Goal: Information Seeking & Learning: Find specific fact

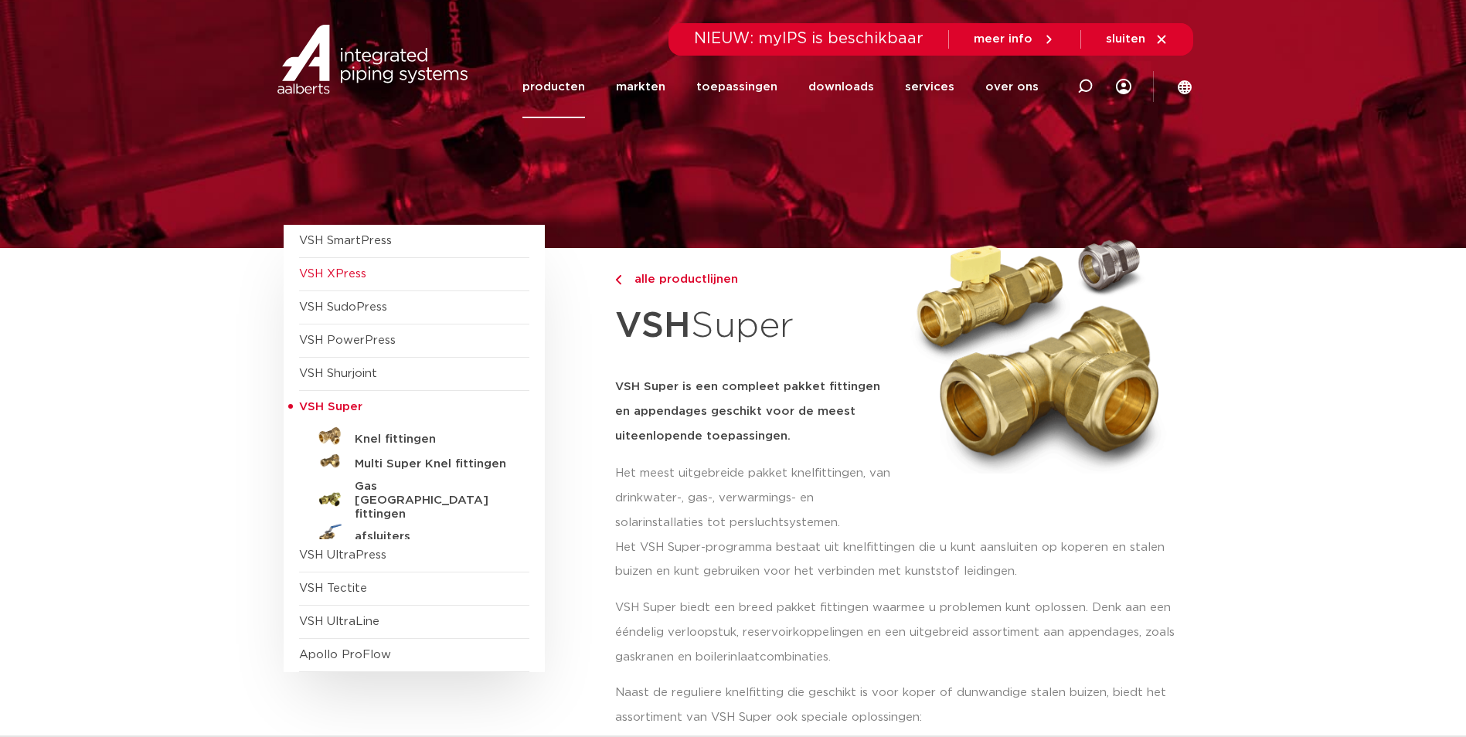
click at [342, 275] on span "VSH XPress" at bounding box center [332, 274] width 67 height 12
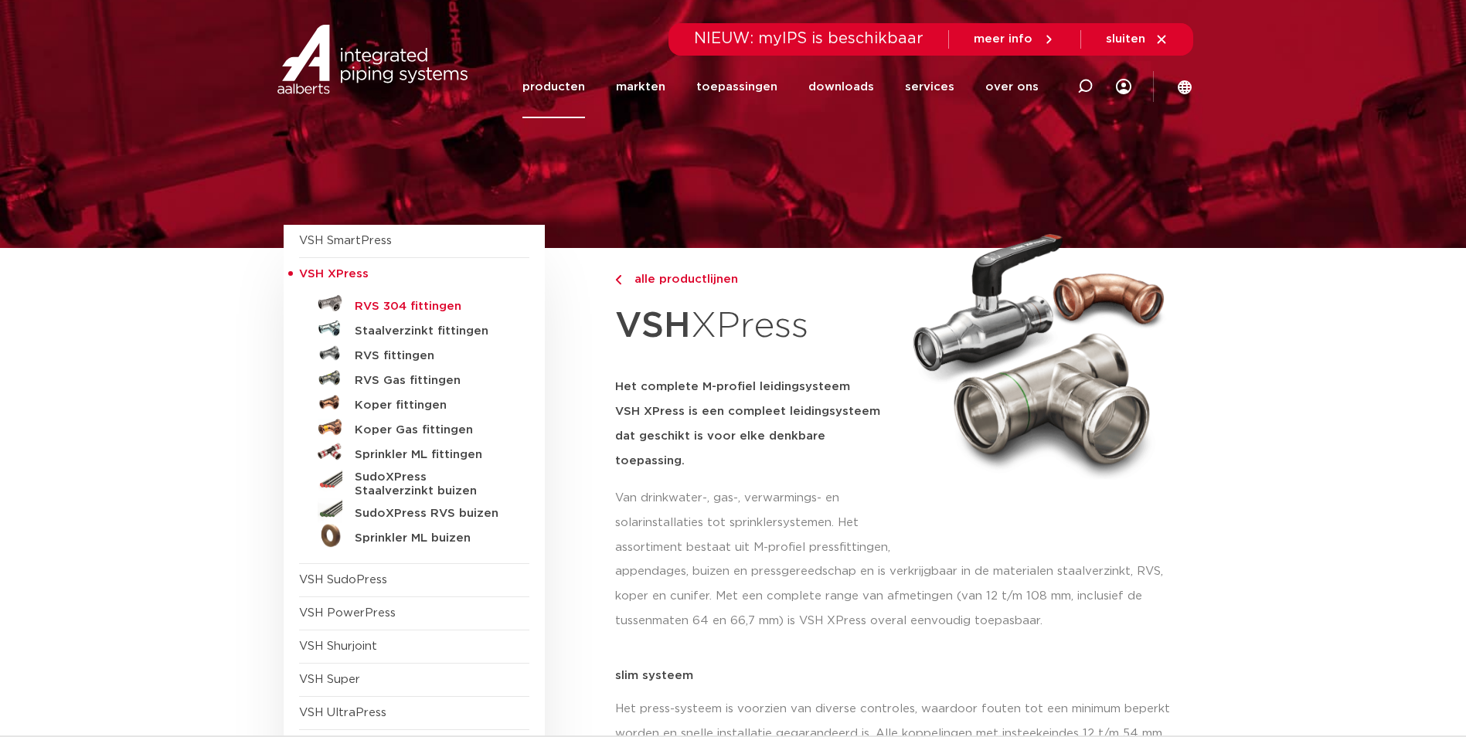
click at [412, 301] on h5 "RVS 304 fittingen" at bounding box center [431, 307] width 153 height 14
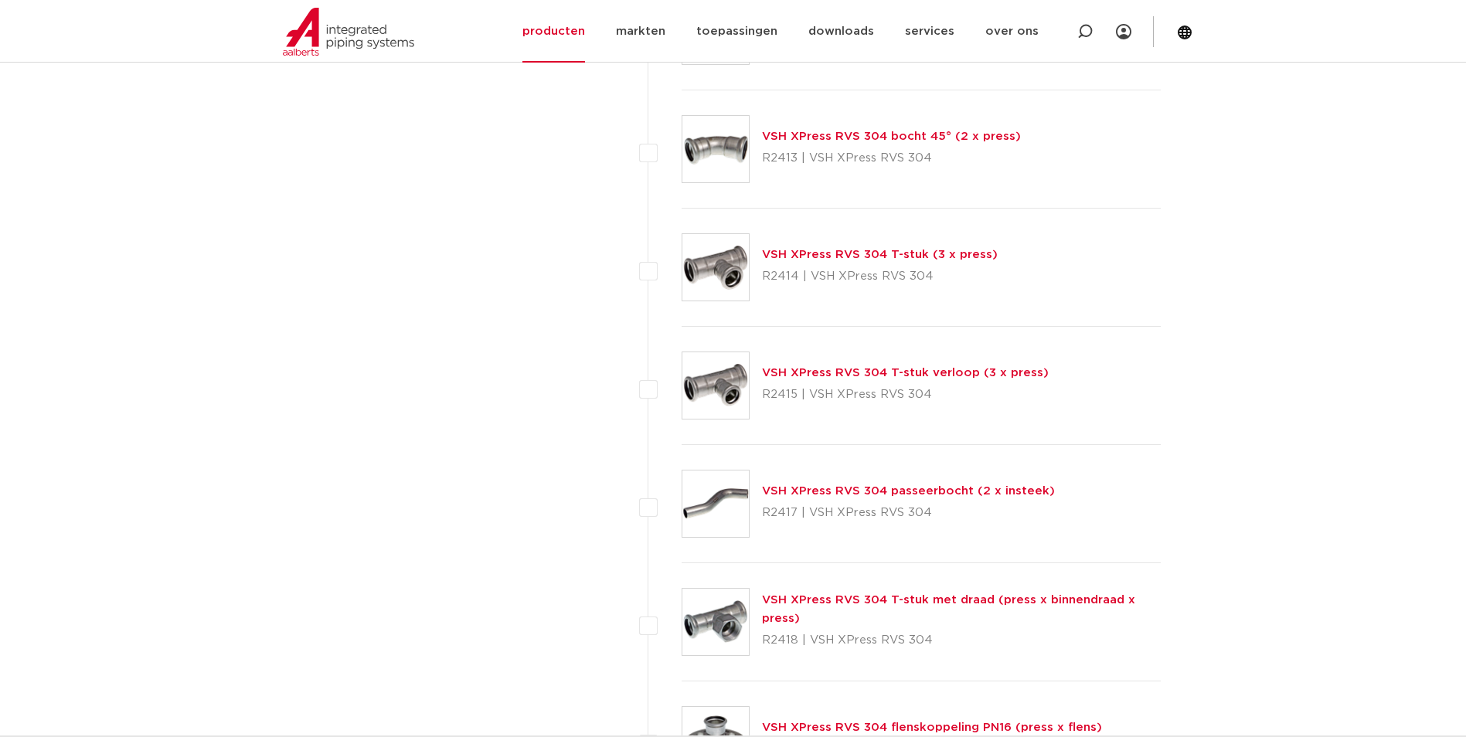
scroll to position [1432, 0]
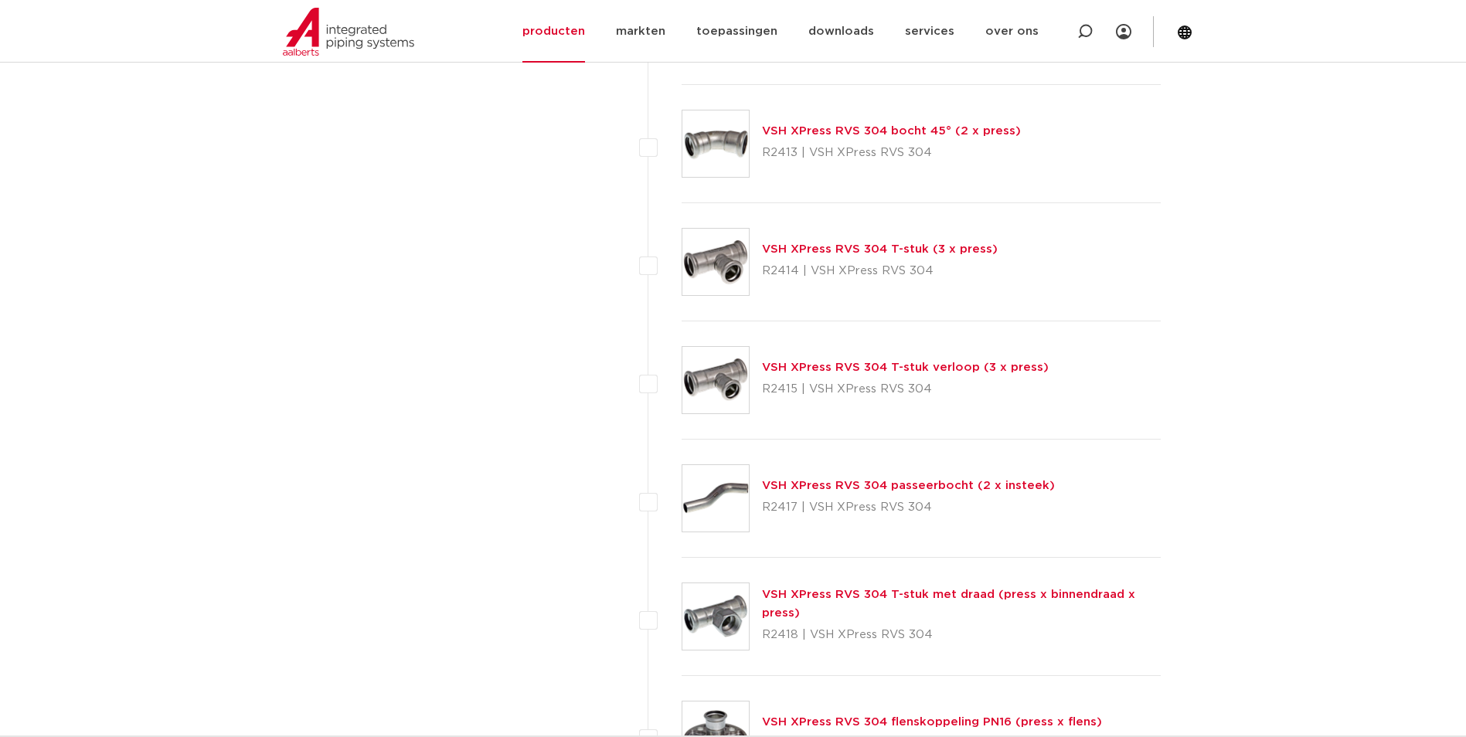
click at [866, 248] on link "VSH XPress RVS 304 T-stuk (3 x press)" at bounding box center [880, 249] width 236 height 12
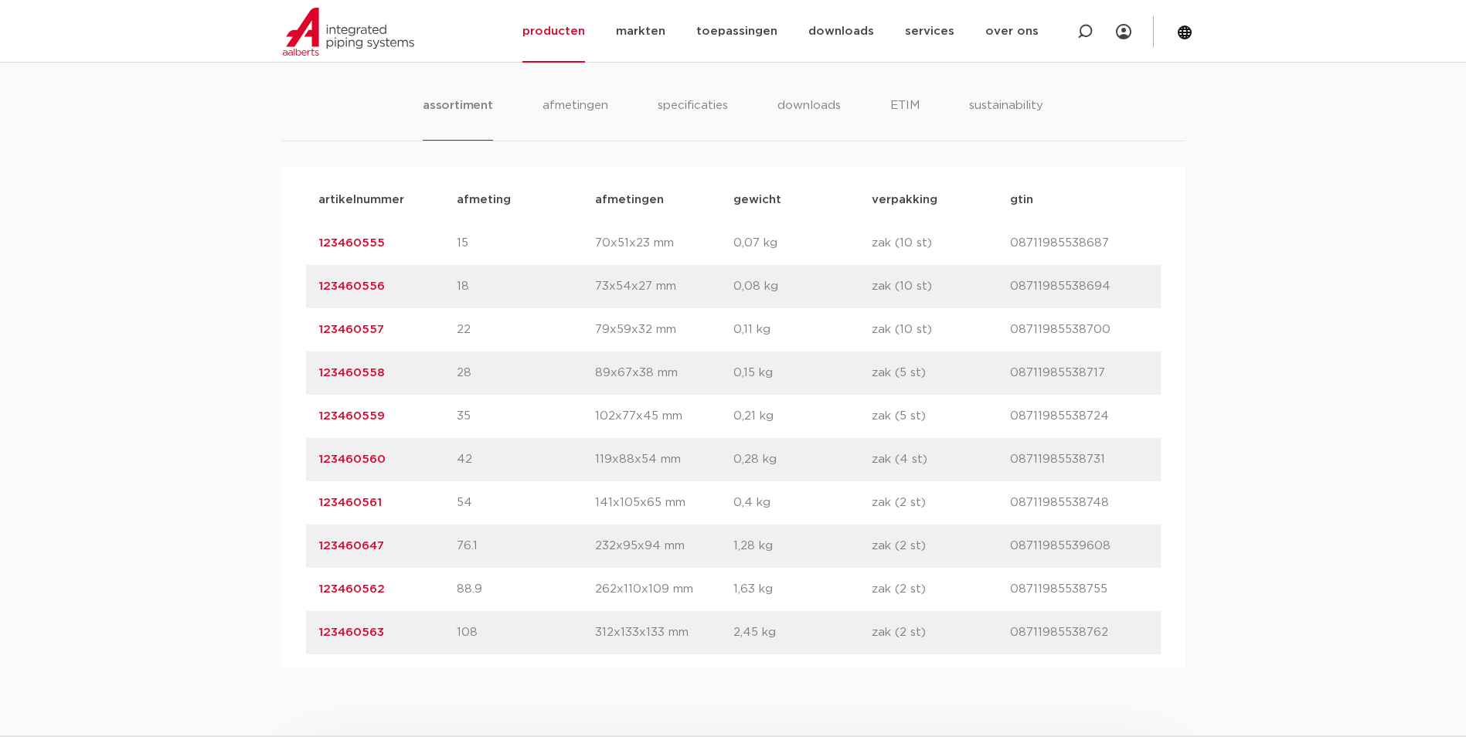
scroll to position [1082, 0]
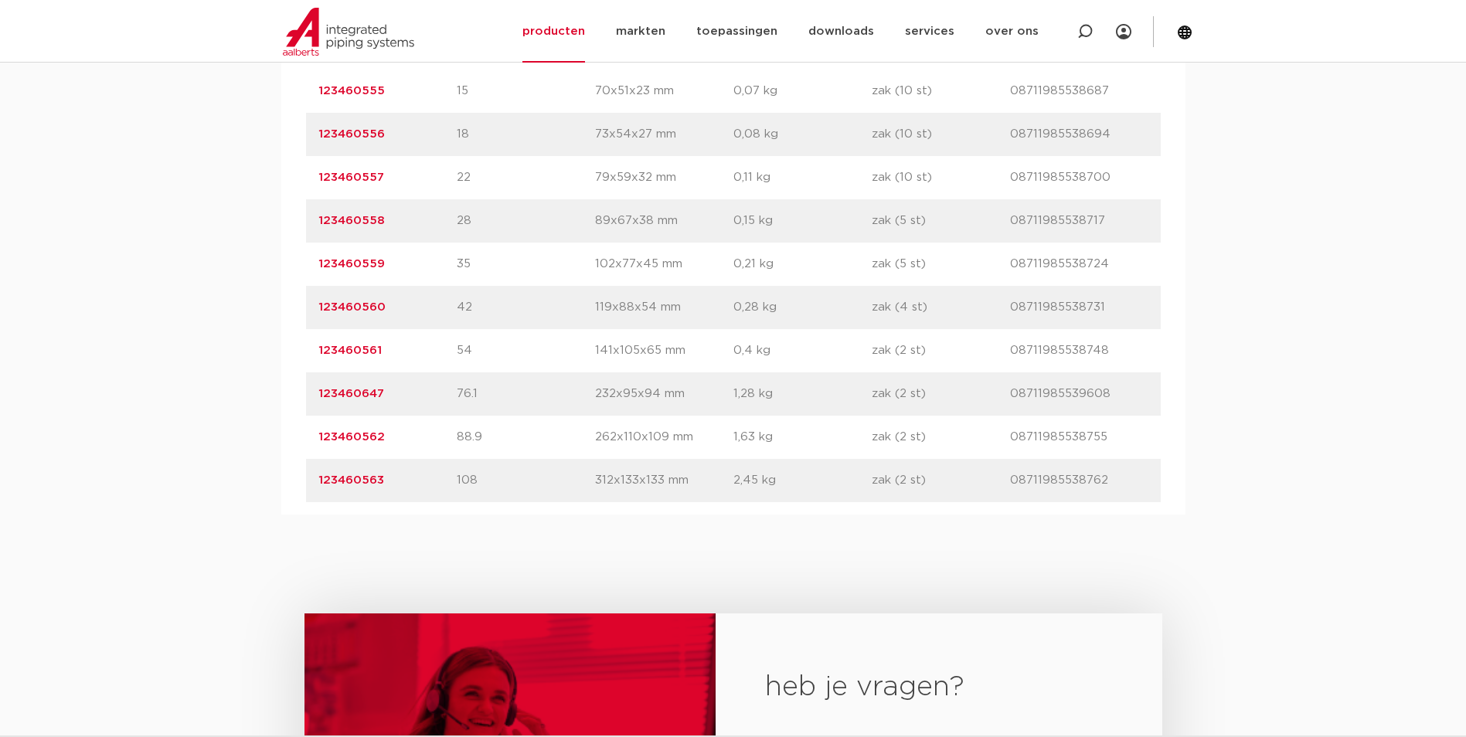
drag, startPoint x: 385, startPoint y: 354, endPoint x: 319, endPoint y: 352, distance: 65.7
click at [319, 352] on p "123460561" at bounding box center [387, 351] width 138 height 19
copy link "123460561"
drag, startPoint x: 432, startPoint y: 429, endPoint x: 386, endPoint y: 397, distance: 56.0
click at [431, 429] on p "123460562" at bounding box center [387, 437] width 138 height 19
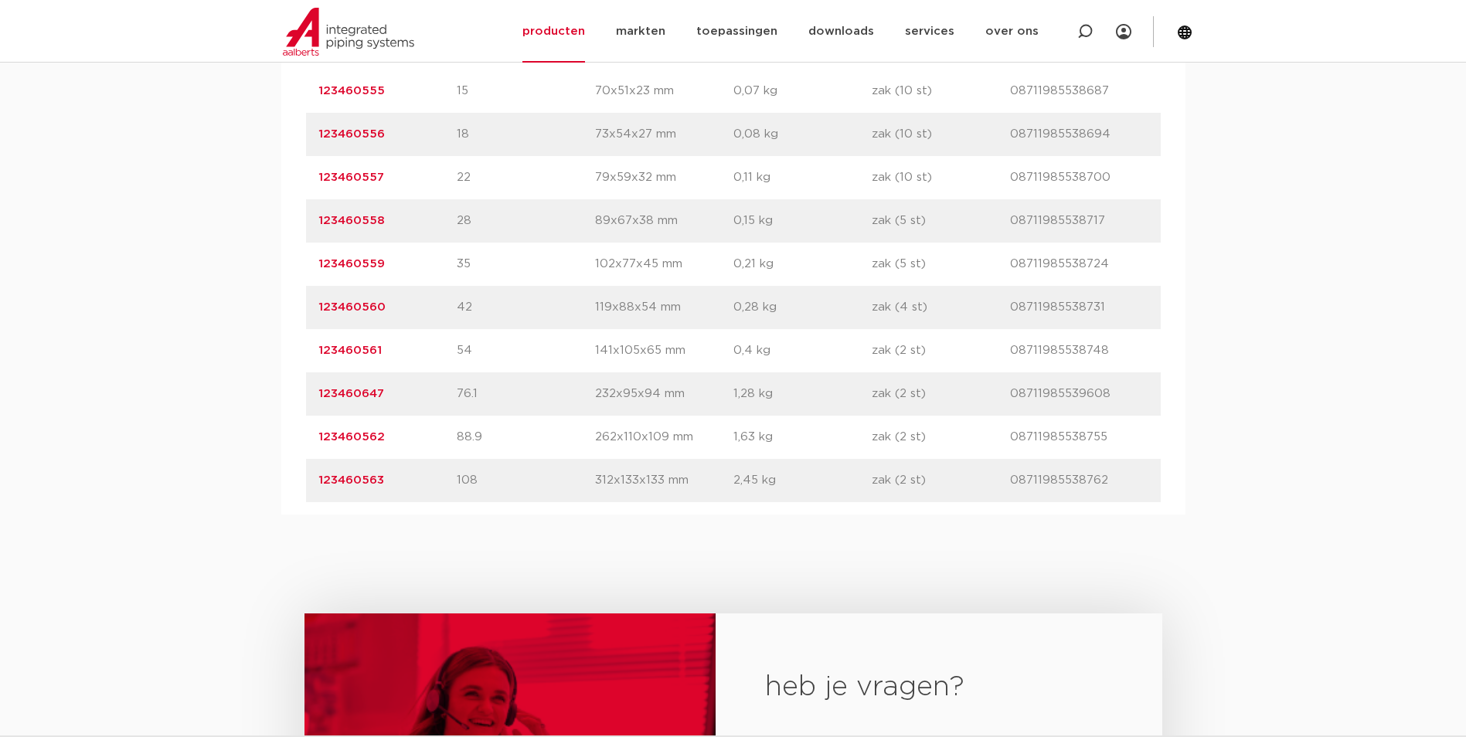
click at [377, 389] on link "123460647" at bounding box center [351, 394] width 66 height 12
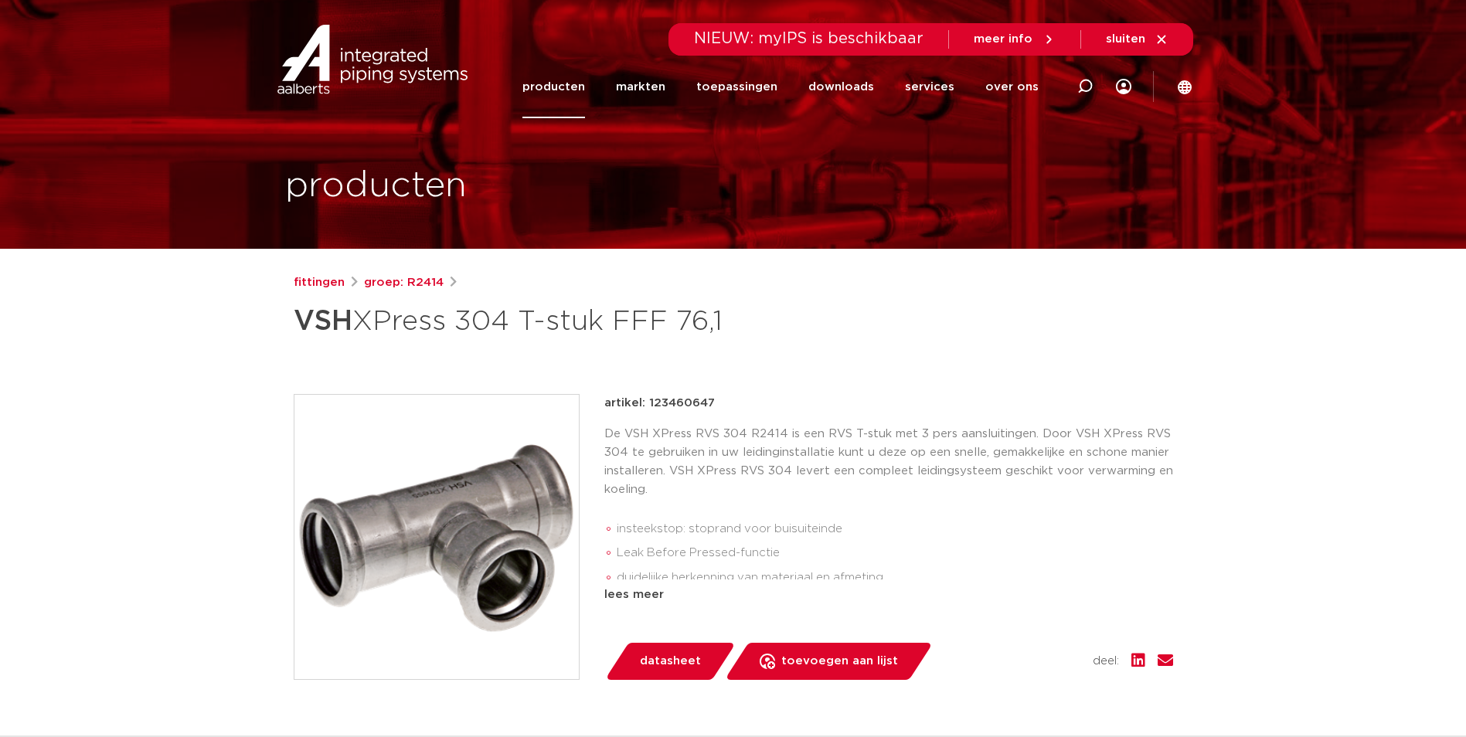
drag, startPoint x: 718, startPoint y: 398, endPoint x: 646, endPoint y: 400, distance: 71.9
click at [646, 400] on div "artikel: 123460647" at bounding box center [888, 403] width 569 height 19
drag, startPoint x: 646, startPoint y: 400, endPoint x: 679, endPoint y: 391, distance: 34.3
copy p "123460647"
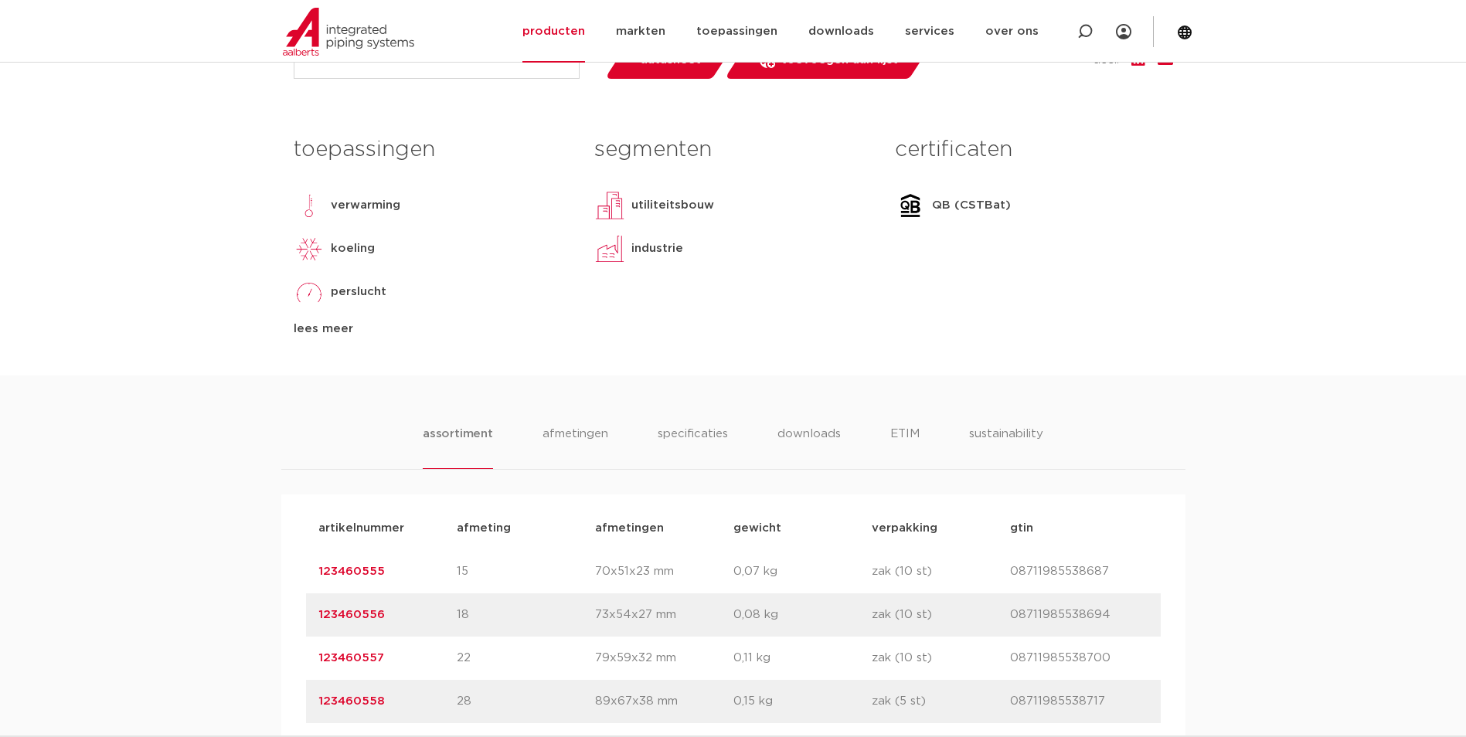
scroll to position [386, 0]
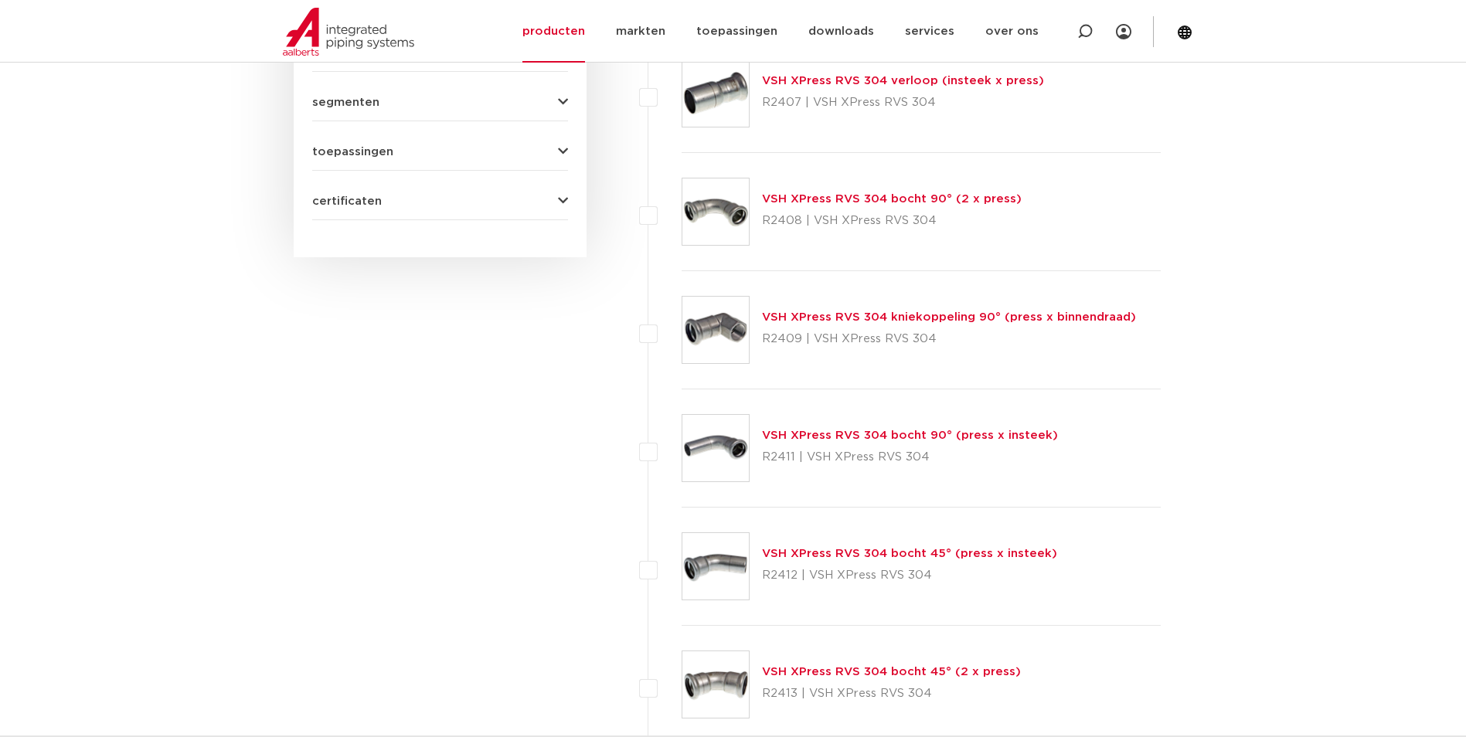
scroll to position [582, 0]
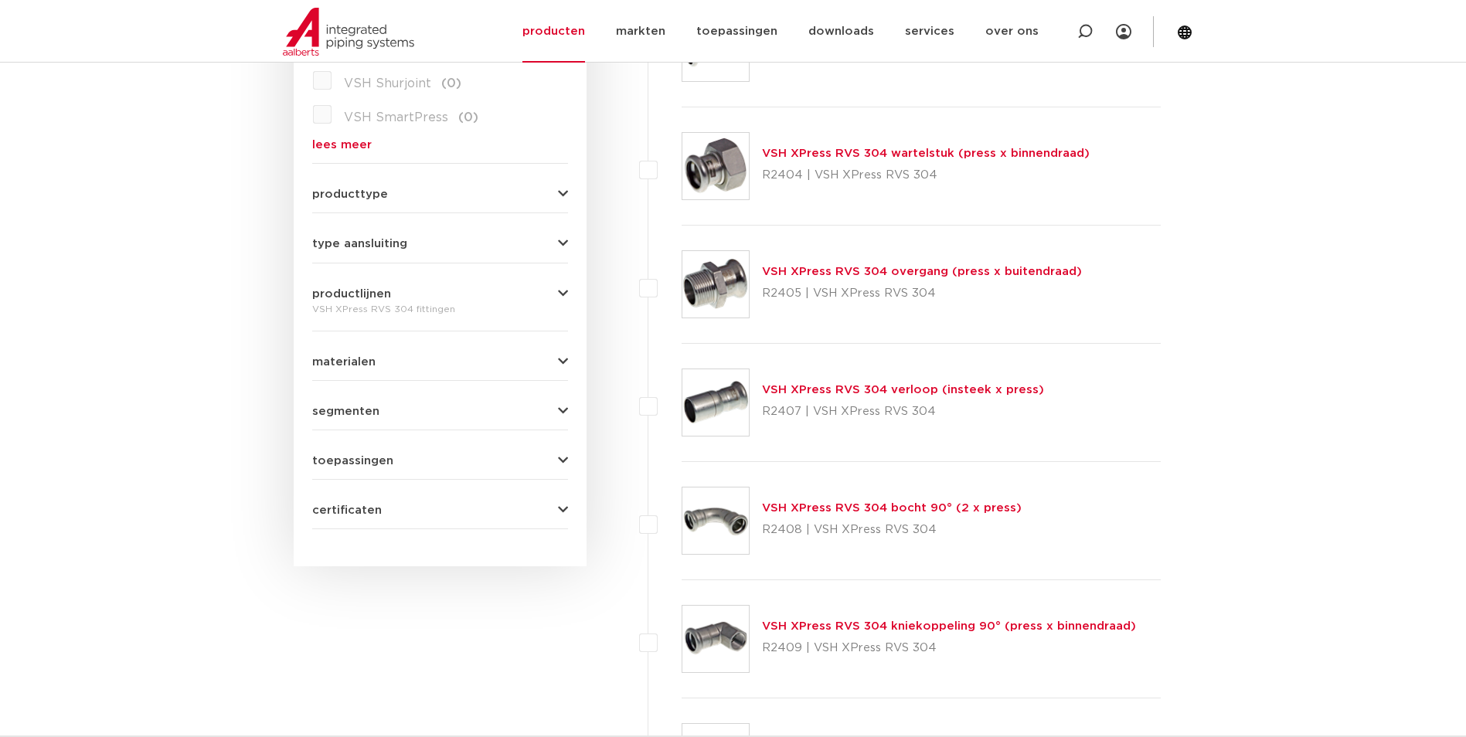
click at [854, 391] on link "VSH XPress RVS 304 verloop (insteek x press)" at bounding box center [903, 390] width 282 height 12
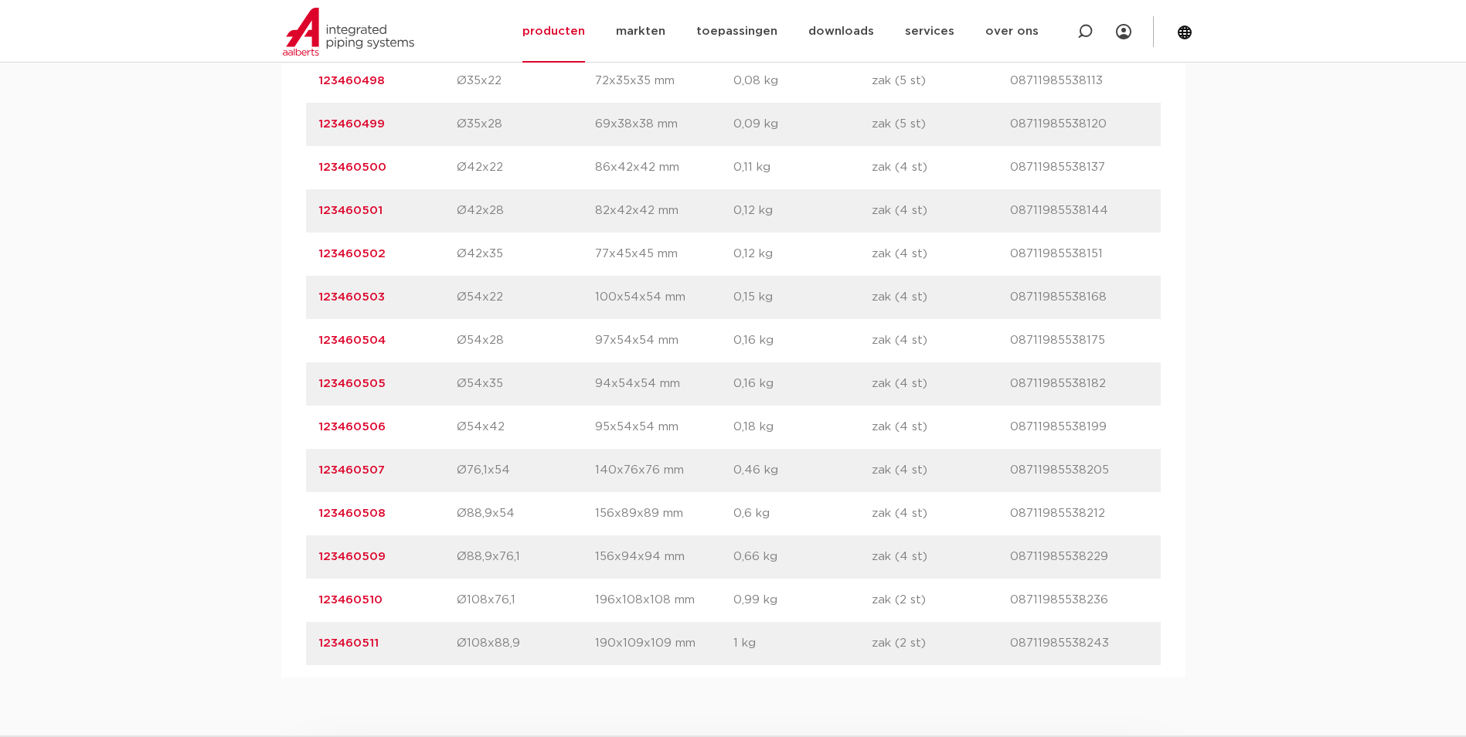
scroll to position [1391, 0]
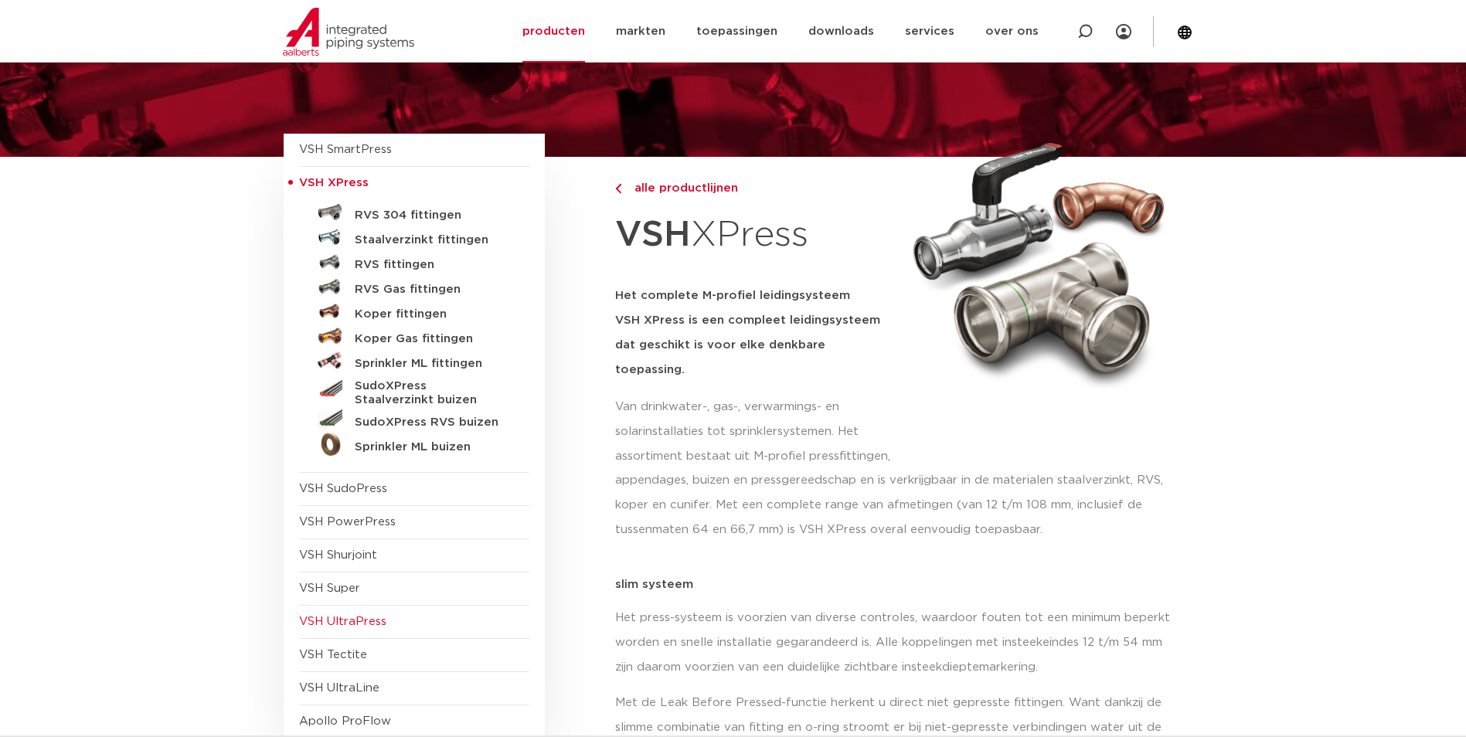
scroll to position [232, 0]
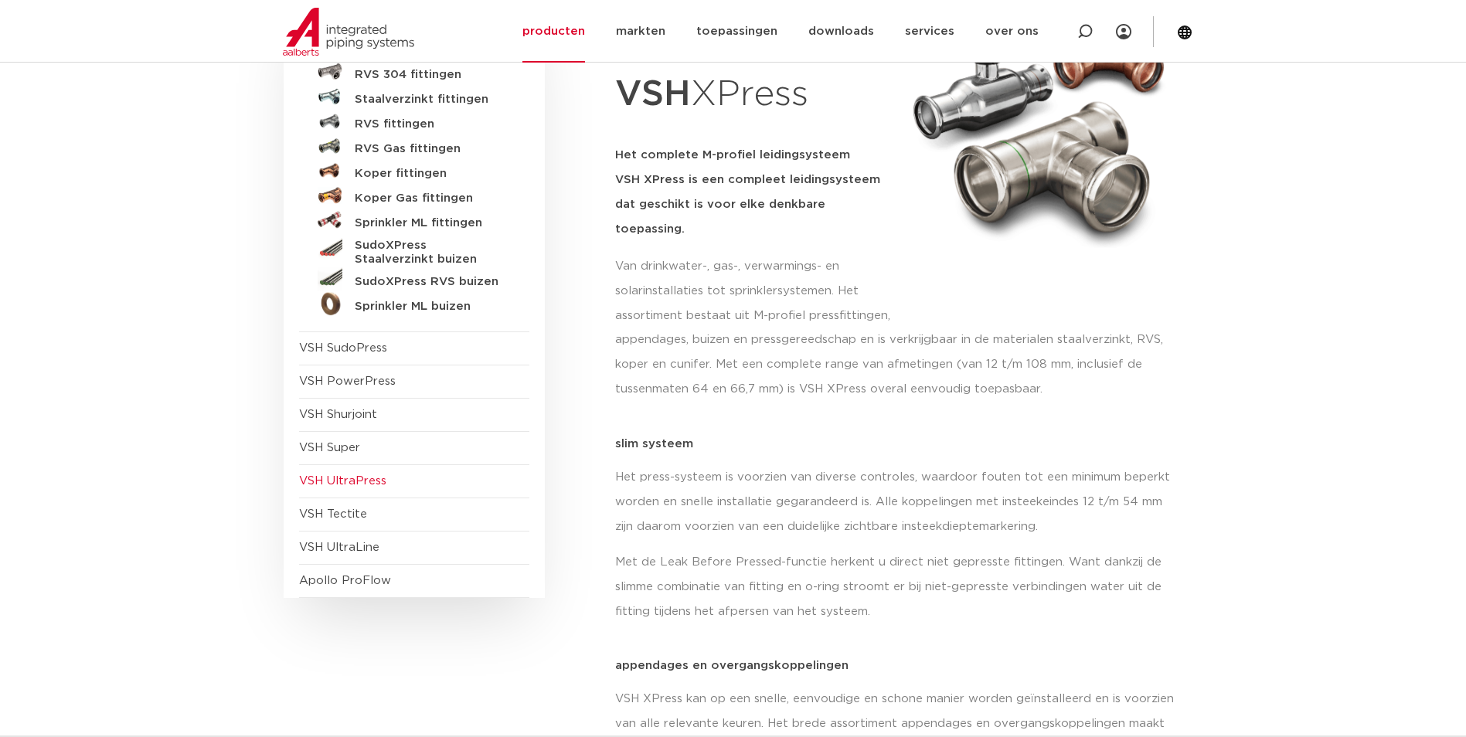
click at [383, 478] on span "VSH UltraPress" at bounding box center [342, 481] width 87 height 12
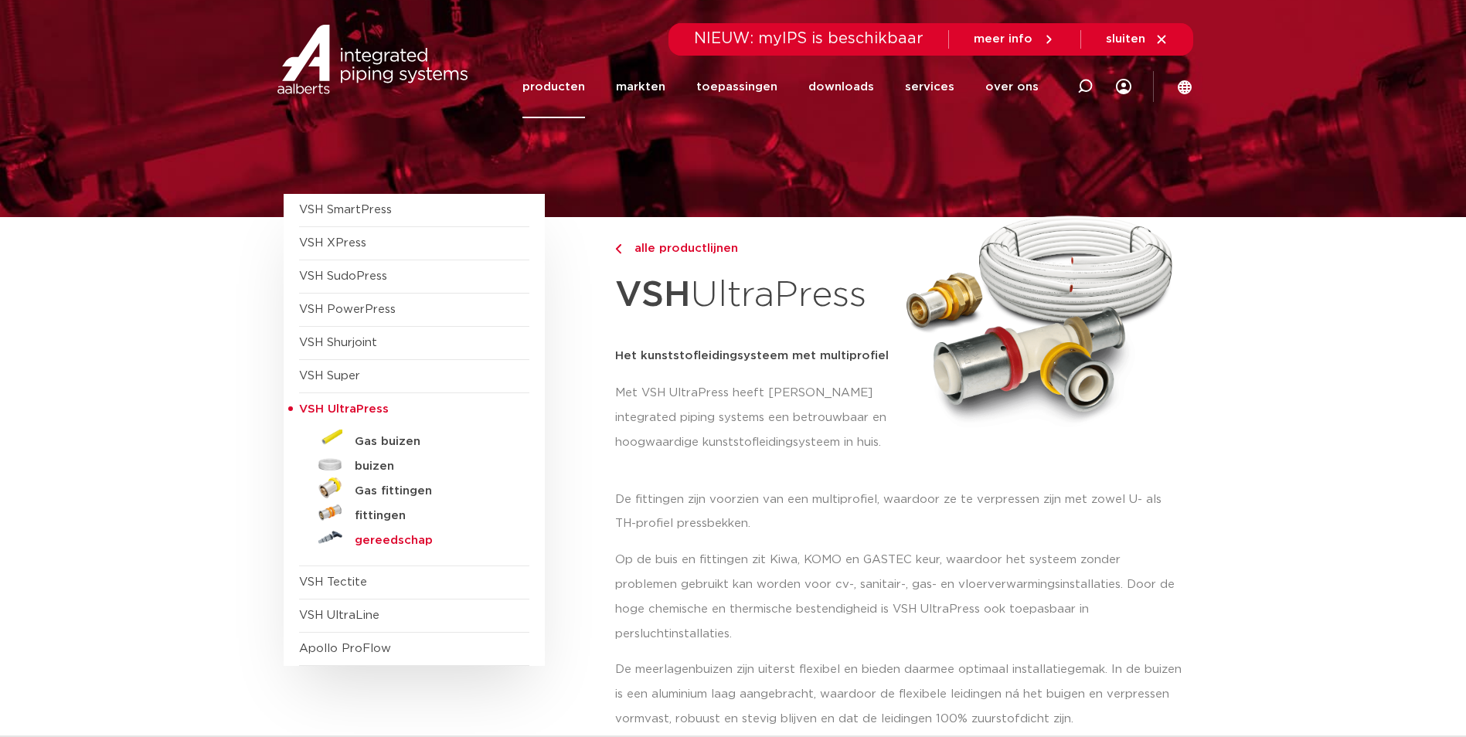
scroll to position [77, 0]
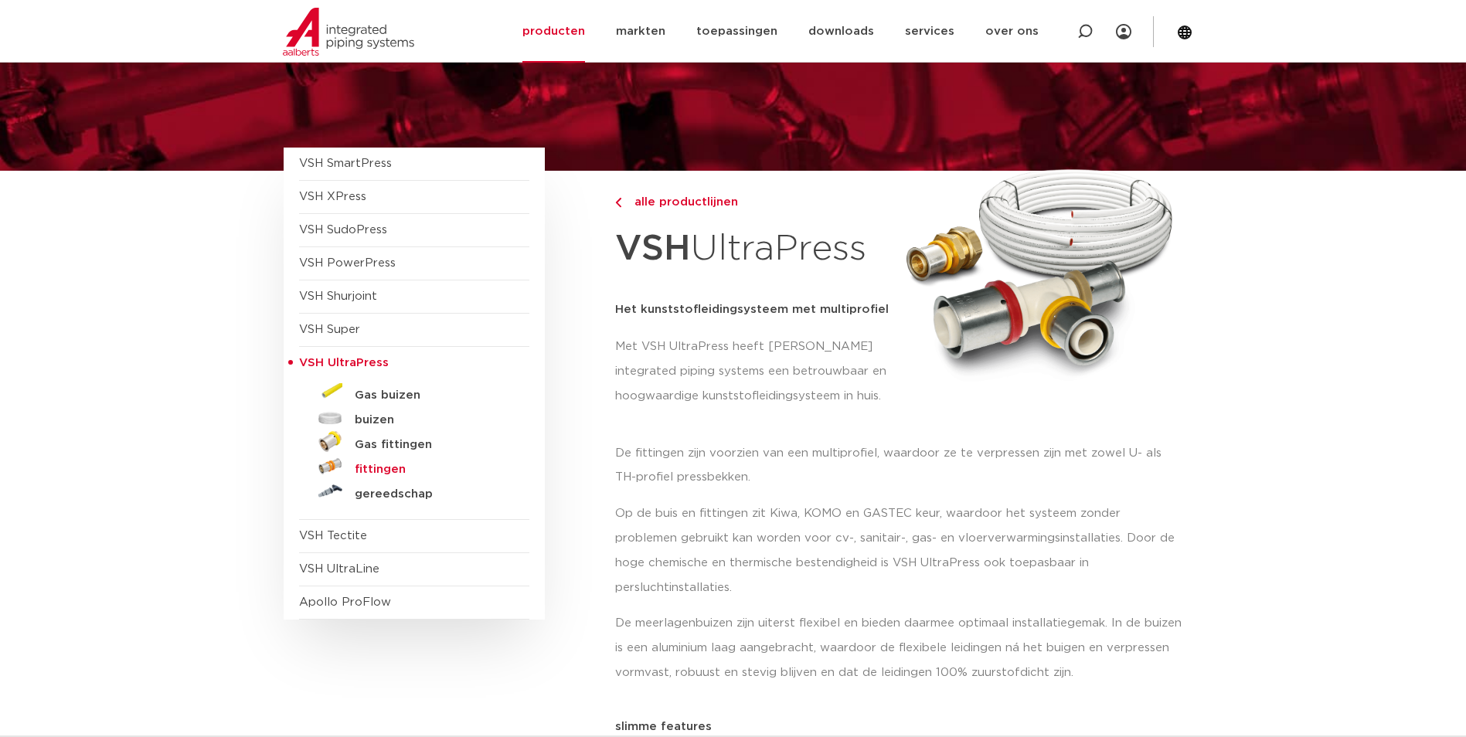
click at [382, 467] on h5 "fittingen" at bounding box center [431, 470] width 153 height 14
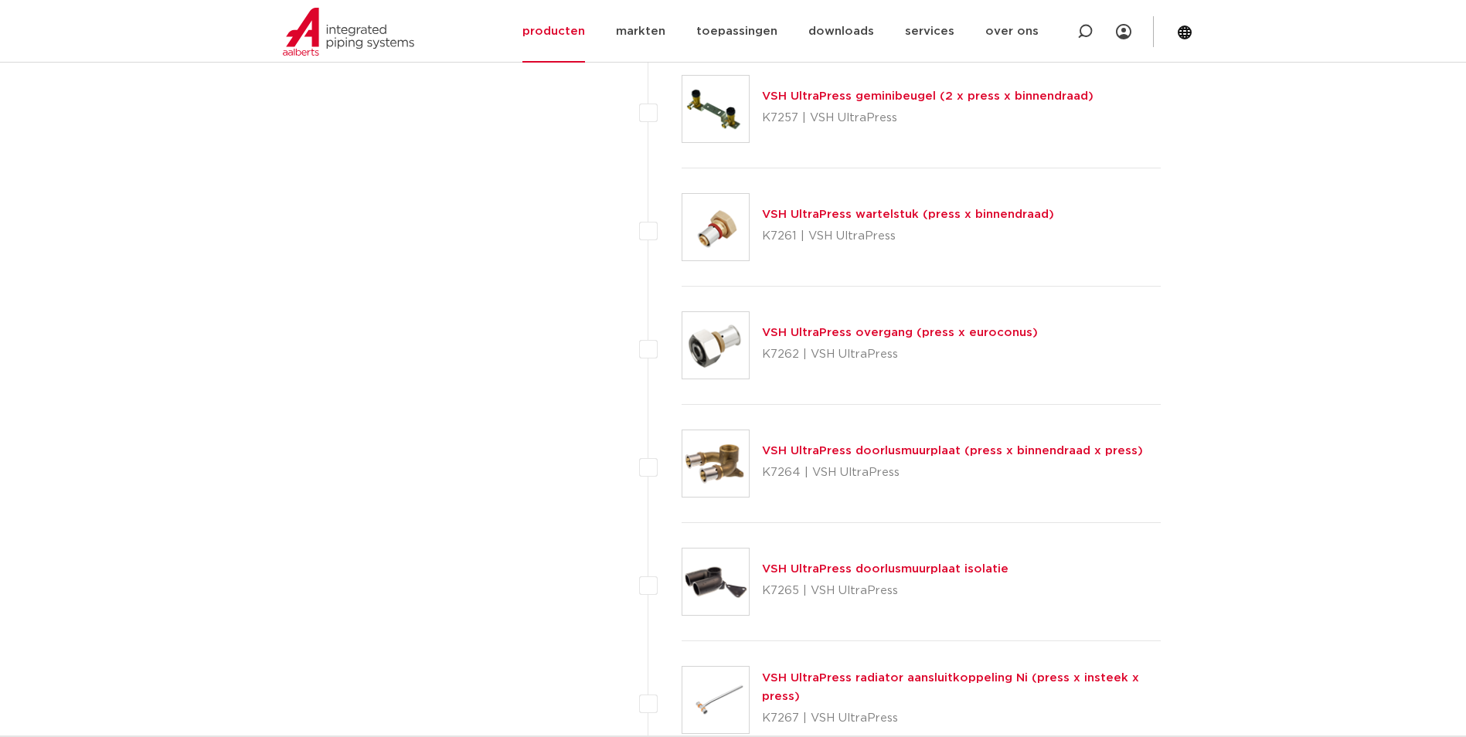
scroll to position [3596, 0]
click at [849, 449] on link "VSH UltraPress doorlusmuurplaat (press x binnendraad x press)" at bounding box center [952, 450] width 381 height 12
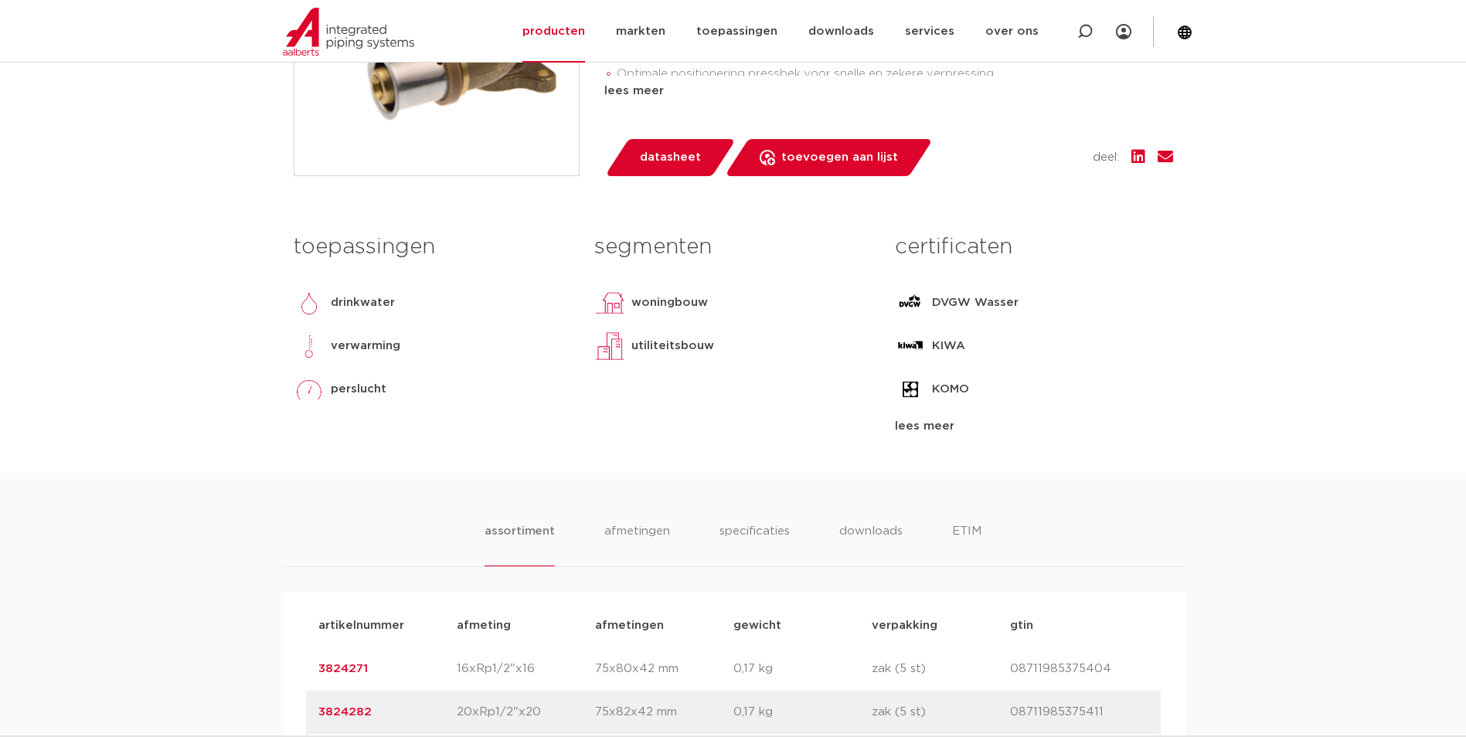
scroll to position [850, 0]
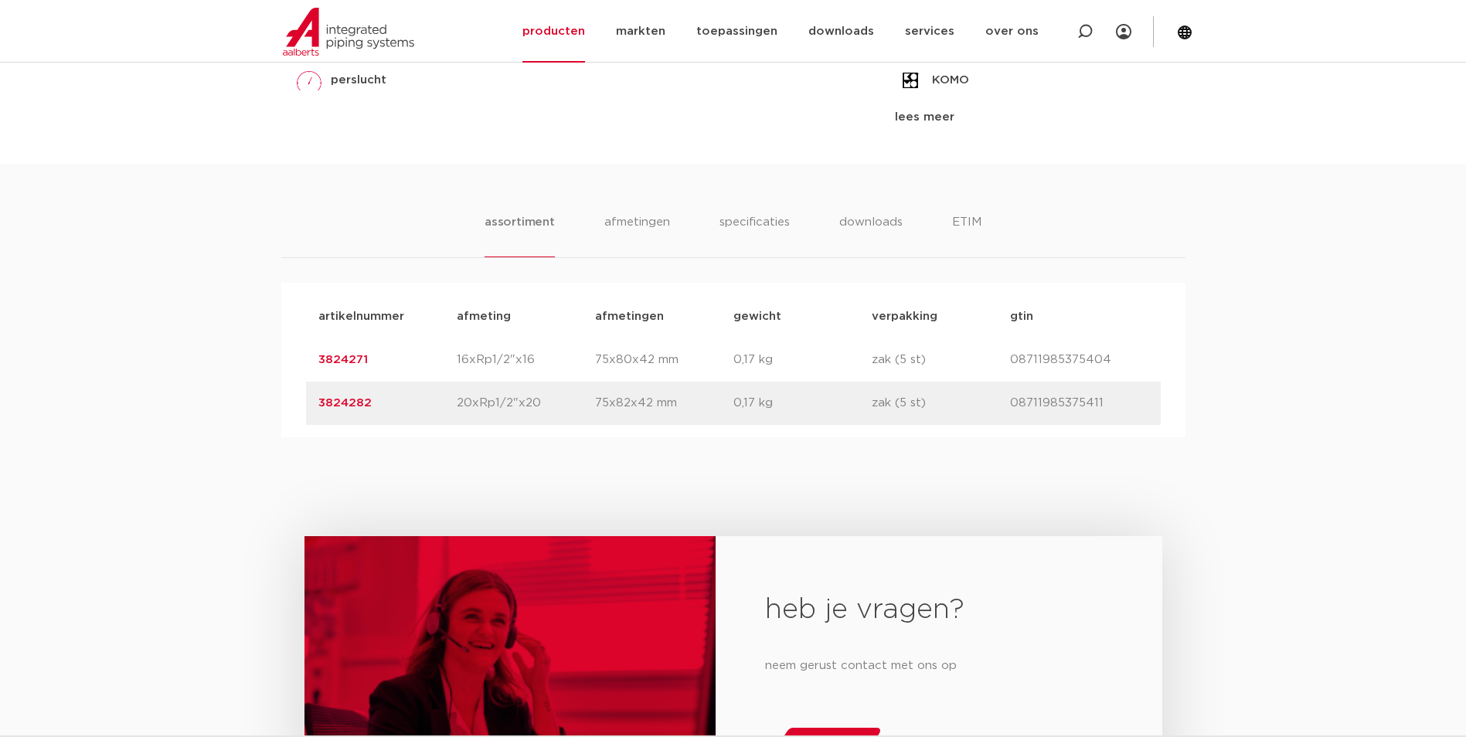
click at [332, 401] on link "3824282" at bounding box center [344, 403] width 53 height 12
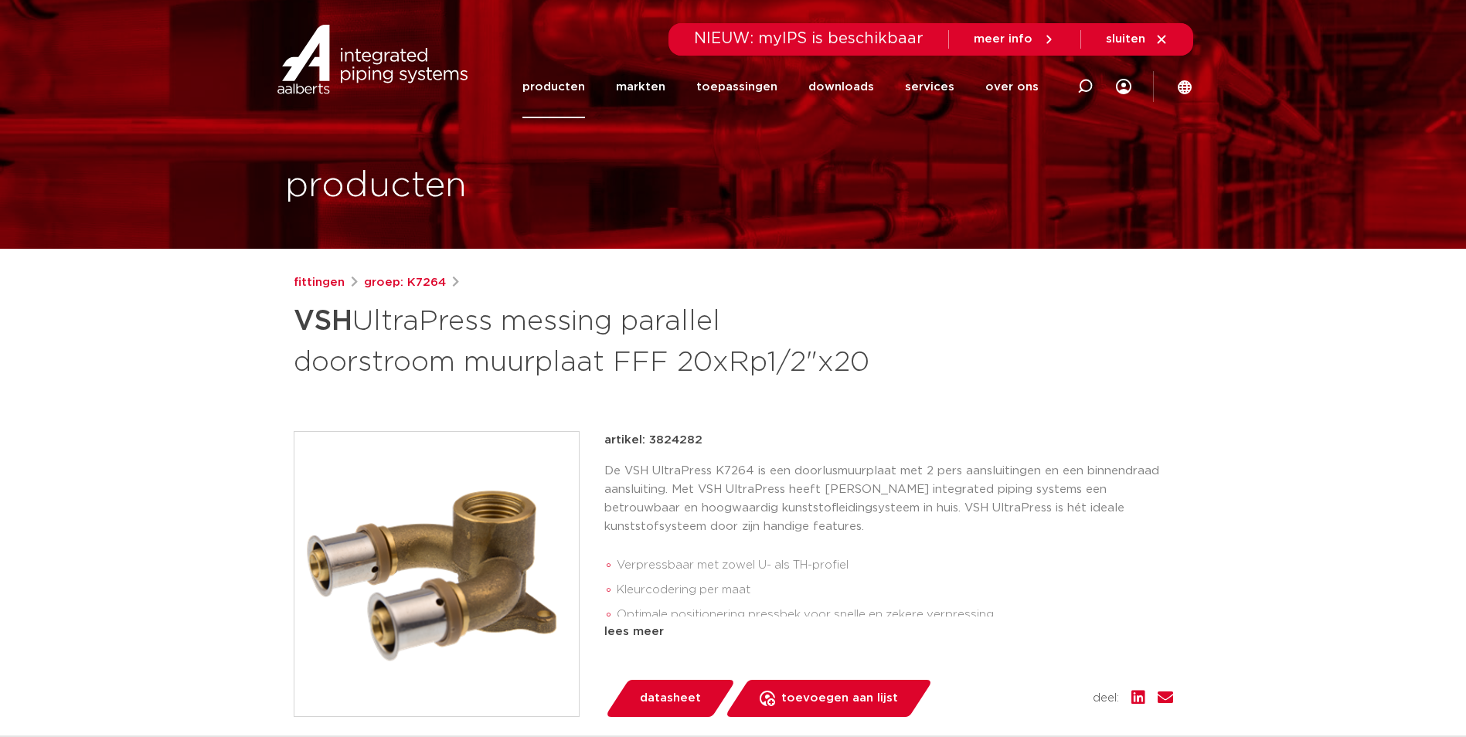
drag, startPoint x: 701, startPoint y: 437, endPoint x: 648, endPoint y: 441, distance: 53.5
click at [648, 441] on div "artikel: 3824282" at bounding box center [888, 440] width 569 height 19
copy p "3824282"
